Goal: Information Seeking & Learning: Understand process/instructions

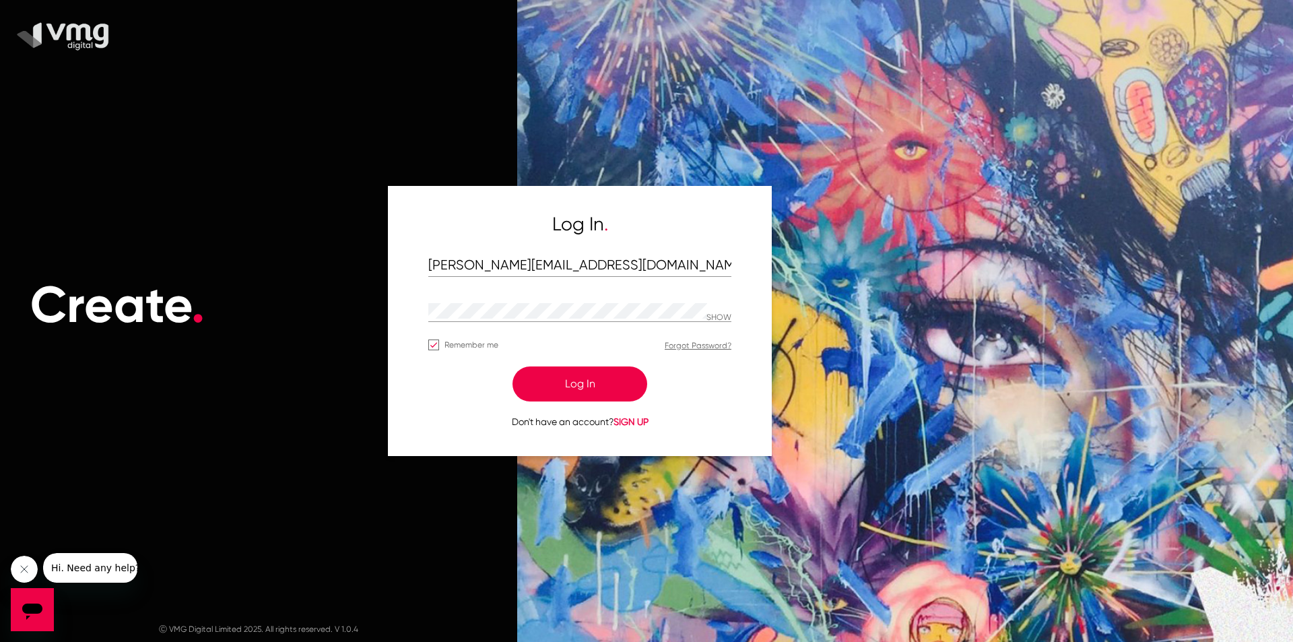
click at [614, 374] on button "Log In" at bounding box center [579, 383] width 135 height 35
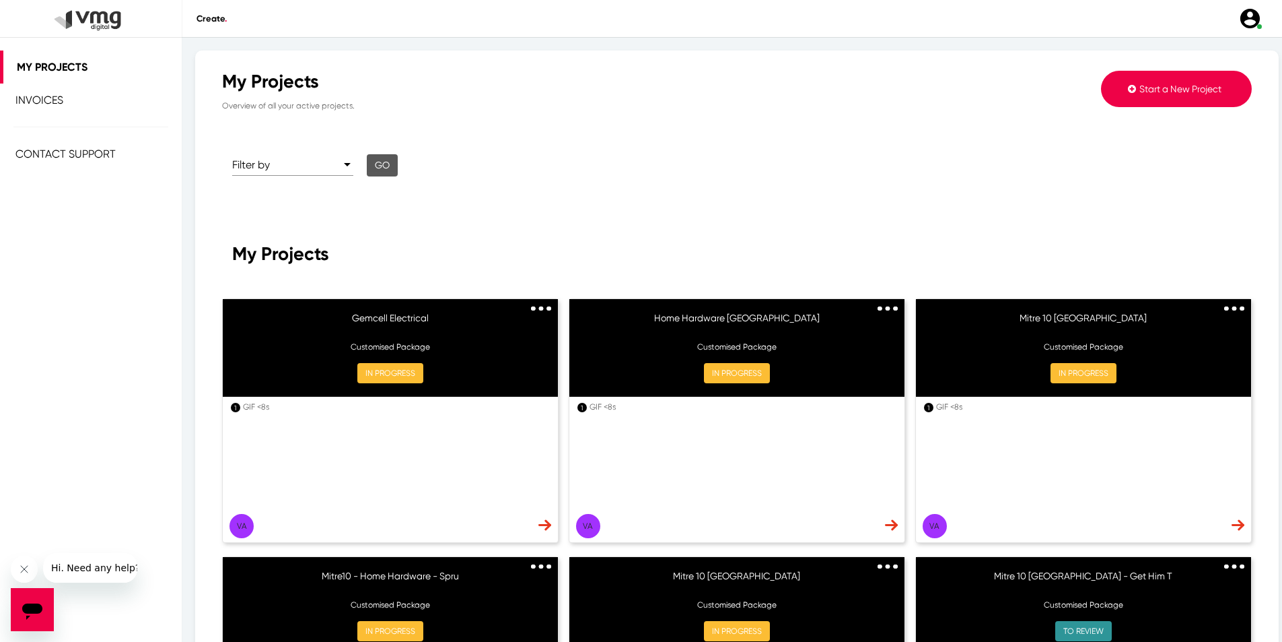
drag, startPoint x: 543, startPoint y: 300, endPoint x: 539, endPoint y: 309, distance: 10.0
click at [539, 309] on div "Duplicate" at bounding box center [541, 307] width 20 height 16
click at [539, 309] on img at bounding box center [541, 308] width 20 height 5
click at [384, 368] on button "IN PROGRESS" at bounding box center [390, 373] width 66 height 20
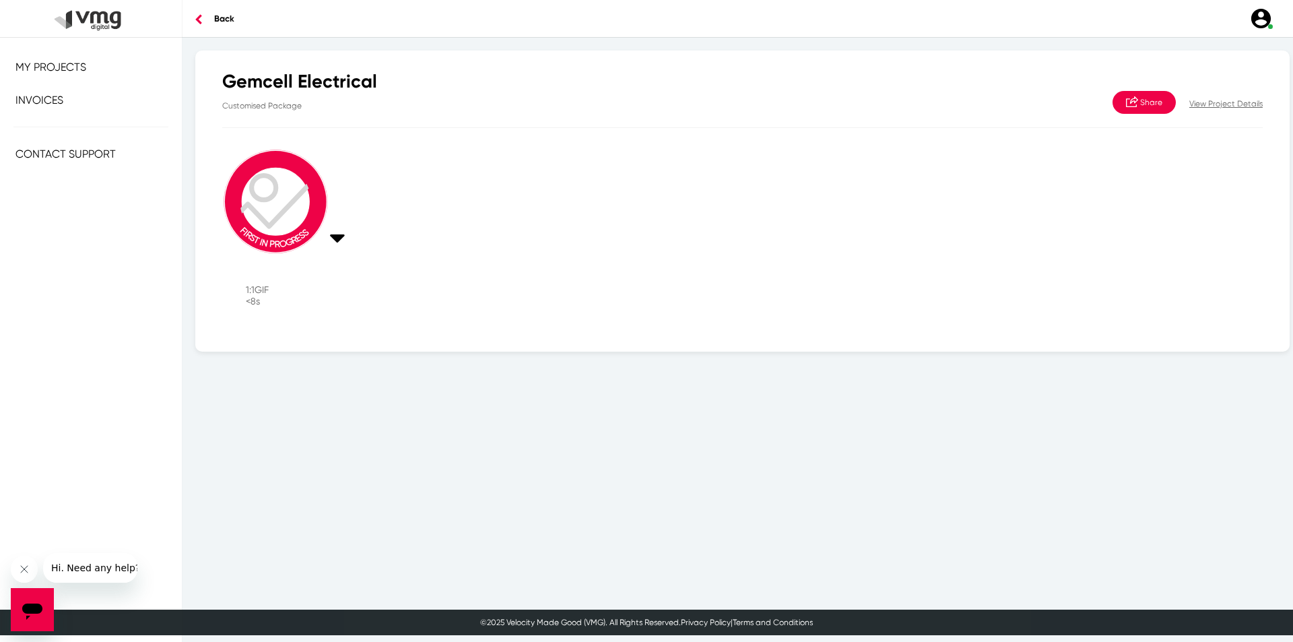
click at [1203, 105] on p "View Project Details" at bounding box center [1225, 104] width 73 height 12
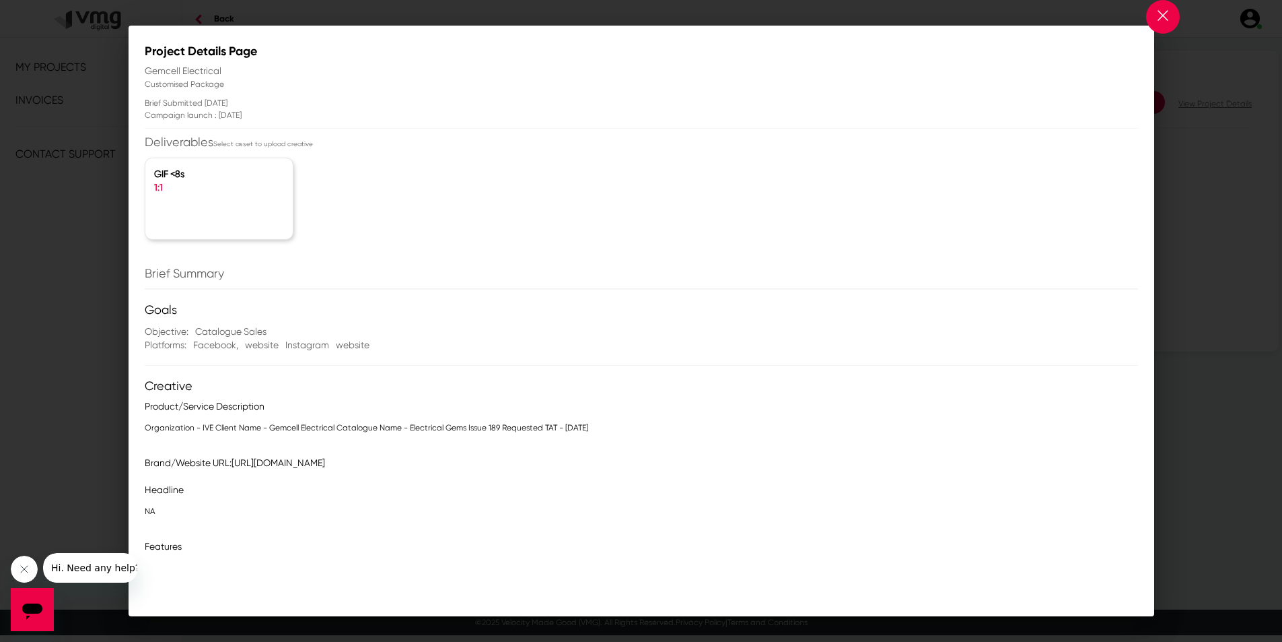
click at [490, 464] on div "Brand/Website URL: [URL][DOMAIN_NAME]" at bounding box center [648, 462] width 1000 height 13
click at [717, 480] on div "Goals Objective: Catalogue Sales Platforms: Facebook , website Instagram websit…" at bounding box center [642, 606] width 994 height 607
click at [1073, 265] on mat-dialog-content "Deliverables Select asset to upload creative GIF <8s 1:1 Brief Summary Goals Ob…" at bounding box center [642, 343] width 1026 height 417
click at [170, 207] on div "GIF <8s 1:1" at bounding box center [218, 198] width 147 height 81
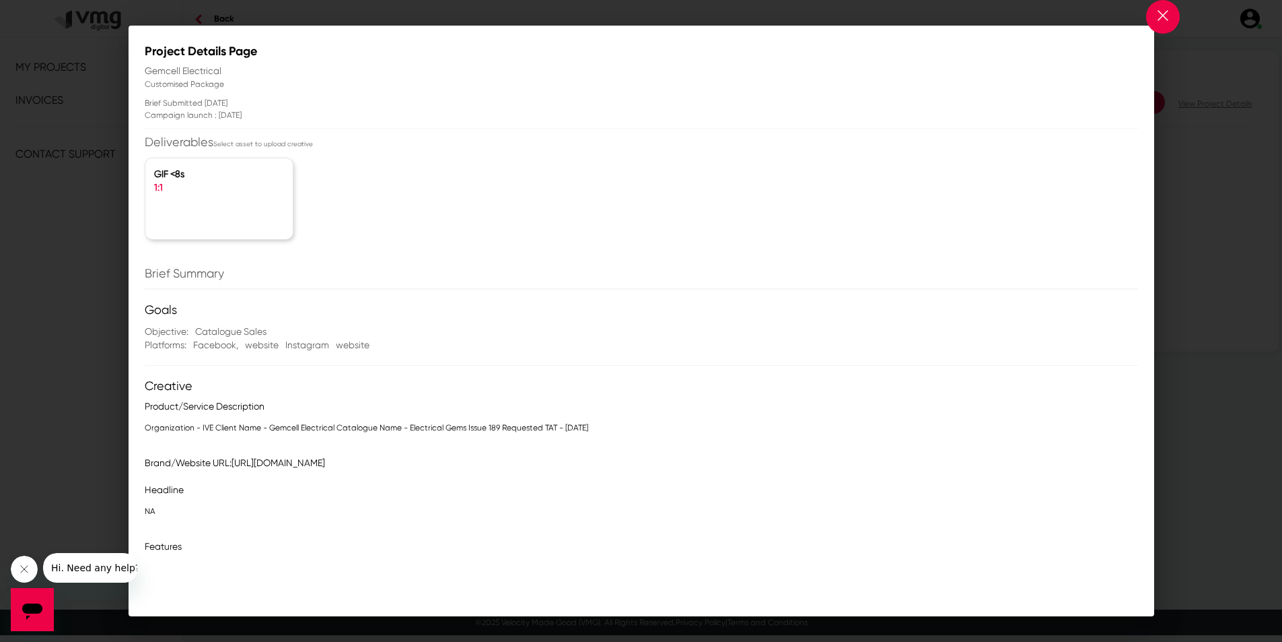
click at [271, 147] on span "Select asset to upload creative" at bounding box center [263, 143] width 100 height 7
click at [256, 177] on div "GIF <8s" at bounding box center [219, 173] width 130 height 13
click at [193, 149] on p "Deliverables Select asset to upload creative" at bounding box center [642, 142] width 994 height 15
click at [193, 147] on p "Deliverables Select asset to upload creative" at bounding box center [642, 142] width 994 height 15
click at [219, 432] on p "Organization - IVE Client Name - Gemcell Electrical Catalogue Name - Electrical…" at bounding box center [642, 427] width 994 height 13
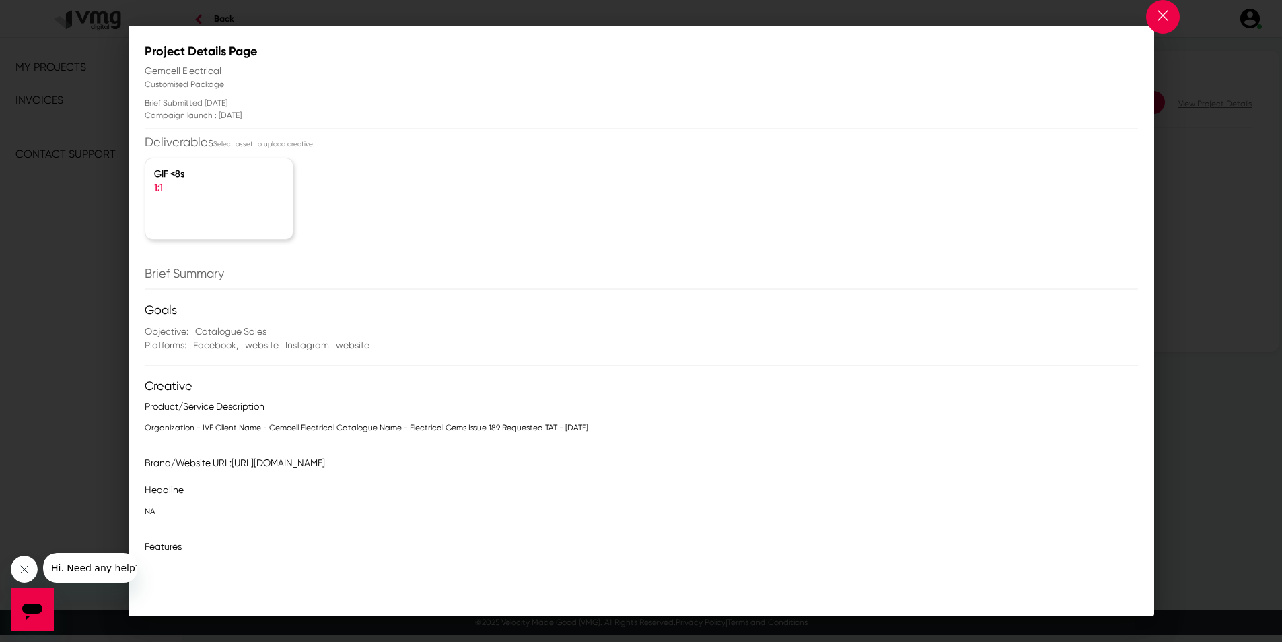
click at [178, 549] on p "Features" at bounding box center [642, 545] width 994 height 13
click at [1165, 18] on img at bounding box center [1163, 15] width 11 height 11
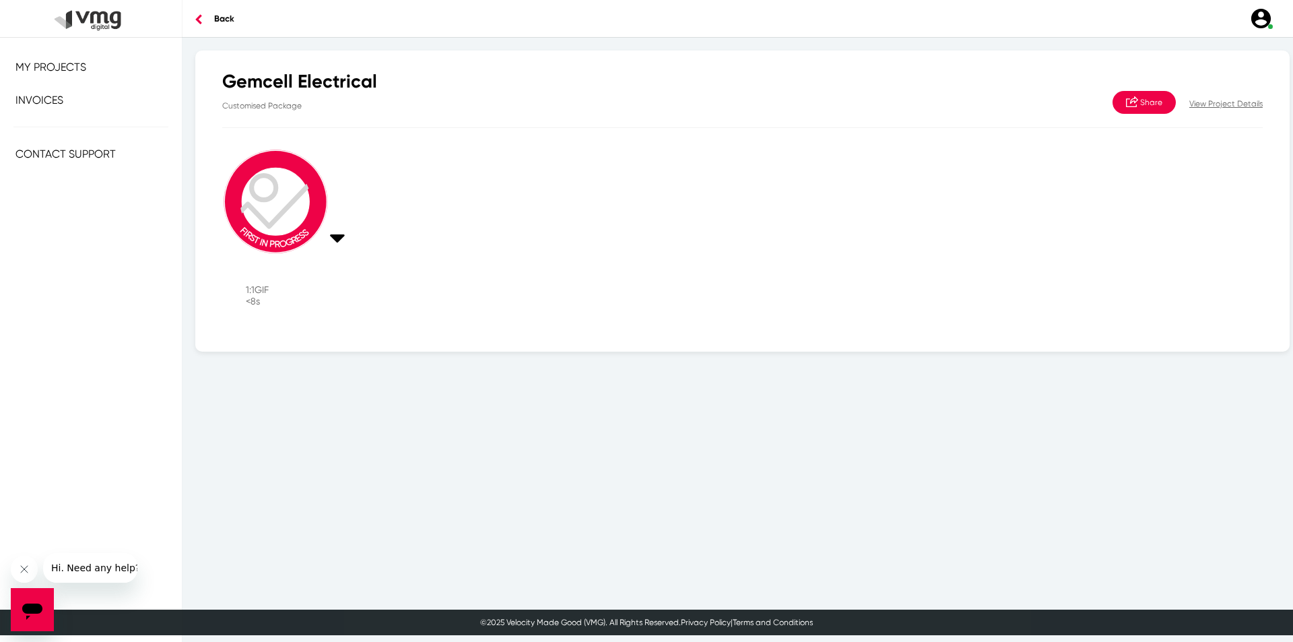
click at [1199, 98] on p "View Project Details" at bounding box center [1225, 104] width 73 height 12
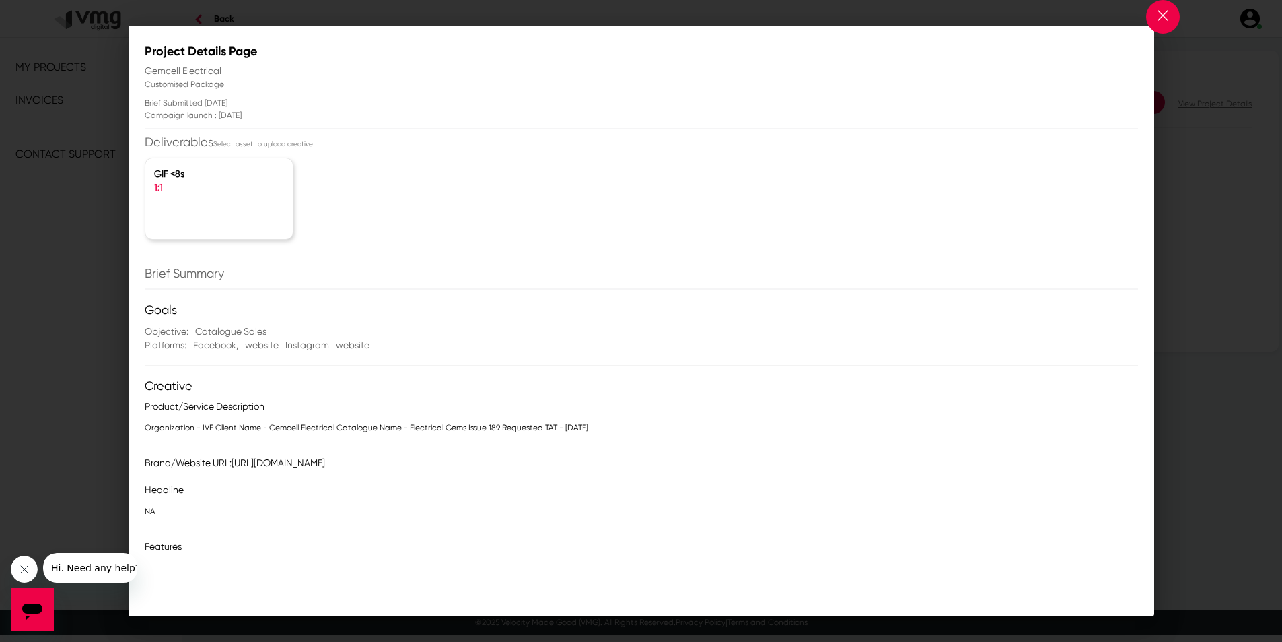
click at [1164, 15] on img at bounding box center [1163, 15] width 11 height 11
